Goal: Task Accomplishment & Management: Complete application form

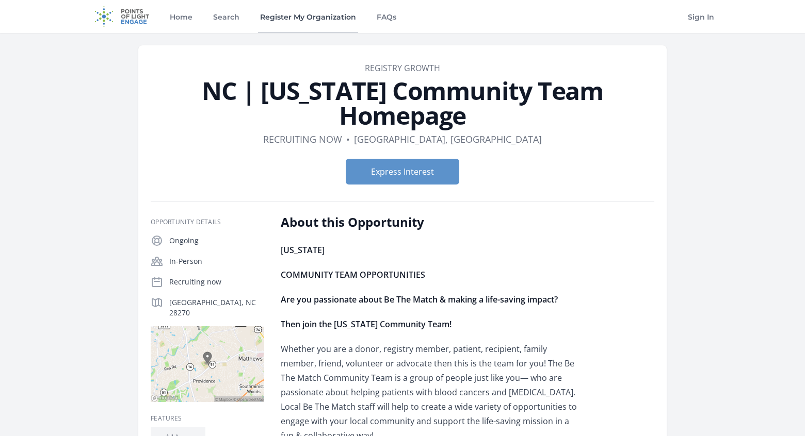
click at [280, 15] on link "Register My Organization" at bounding box center [308, 16] width 100 height 33
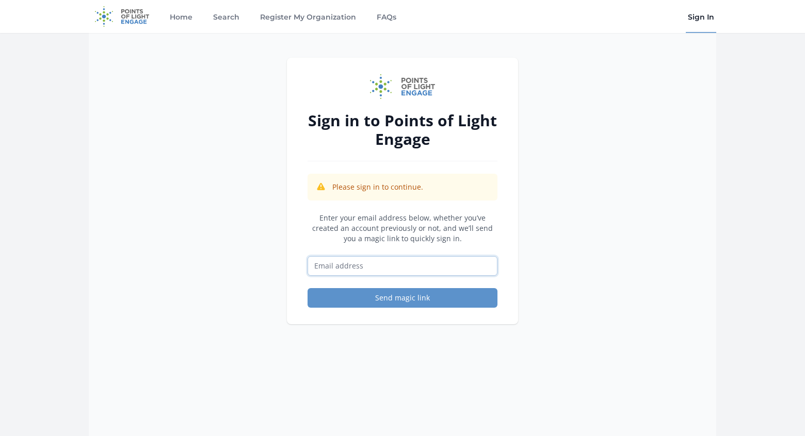
click at [388, 265] on input "Email address" at bounding box center [402, 266] width 190 height 20
click at [619, 176] on div "Sign in to Points of Light Engage Please sign in to continue. Enter your email …" at bounding box center [402, 251] width 627 height 436
click at [349, 270] on input "Email address" at bounding box center [402, 266] width 190 height 20
click at [572, 243] on div "Sign in to Points of Light Engage Please sign in to continue. Enter your email …" at bounding box center [402, 251] width 627 height 436
click at [457, 268] on input "Email address" at bounding box center [402, 266] width 190 height 20
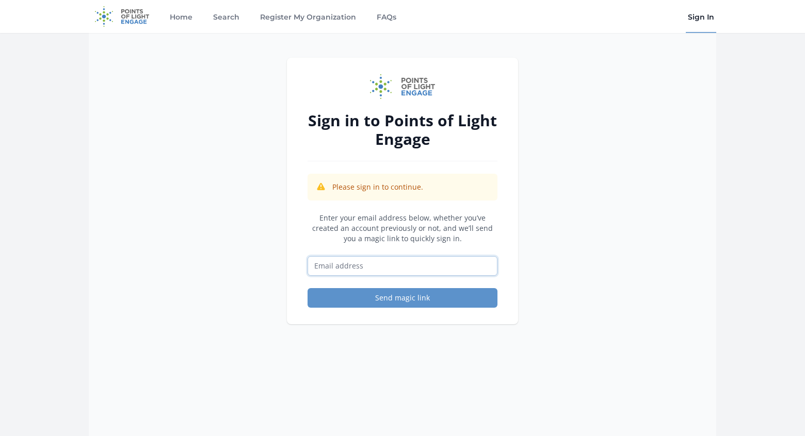
type input "j"
paste input "https://bleedingdisordersnc.org/"
type input "https://bleedingdisordersnc.org/"
drag, startPoint x: 426, startPoint y: 265, endPoint x: 194, endPoint y: 241, distance: 232.8
click at [196, 241] on div "Sign in to Points of Light Engage Please sign in to continue. Enter your email …" at bounding box center [402, 251] width 627 height 436
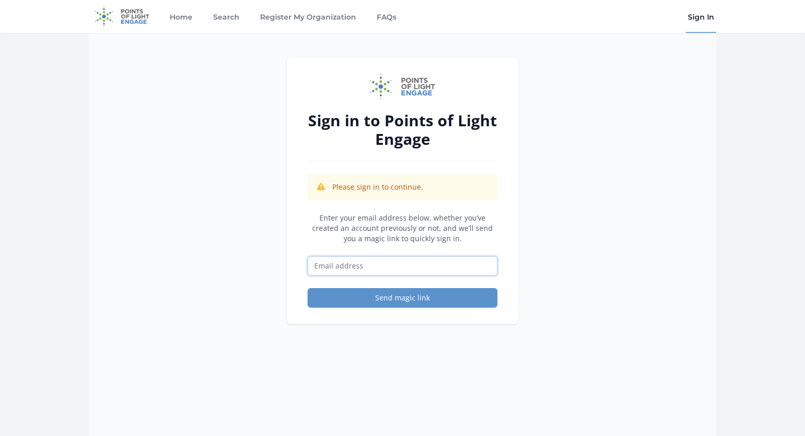
paste input "j.gil@bleedingdisordersnc.org"
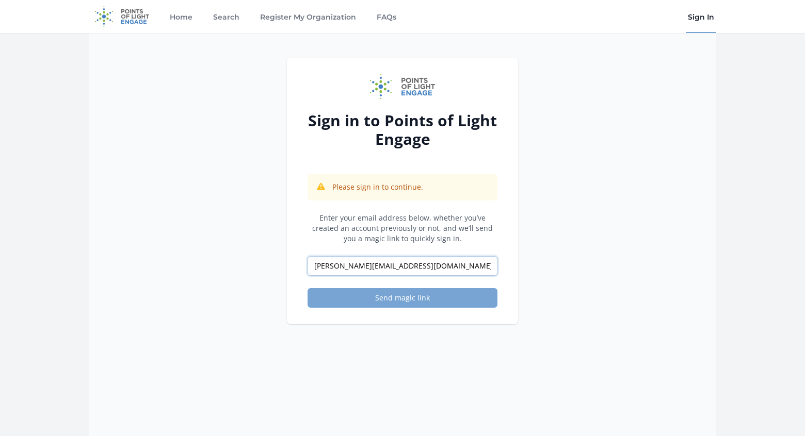
type input "j.gil@bleedingdisordersnc.org"
click at [394, 299] on button "Send magic link" at bounding box center [402, 298] width 190 height 20
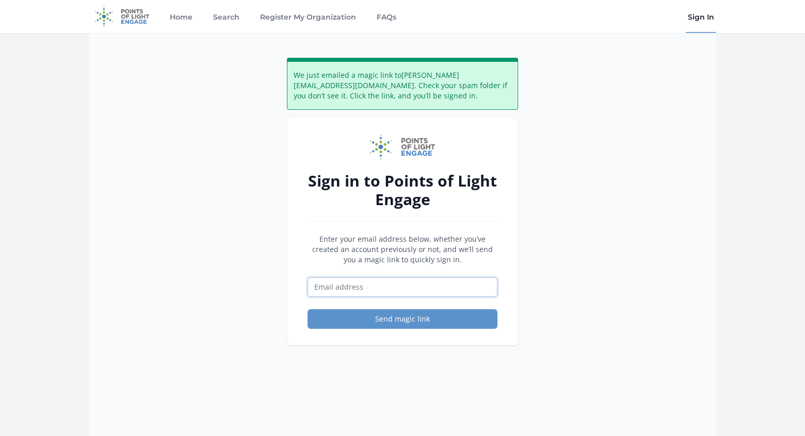
click at [370, 285] on input "Email address" at bounding box center [402, 288] width 190 height 20
type input "[EMAIL_ADDRESS][DOMAIN_NAME]"
click at [403, 320] on button "Send magic link" at bounding box center [402, 320] width 190 height 20
